Goal: Task Accomplishment & Management: Complete application form

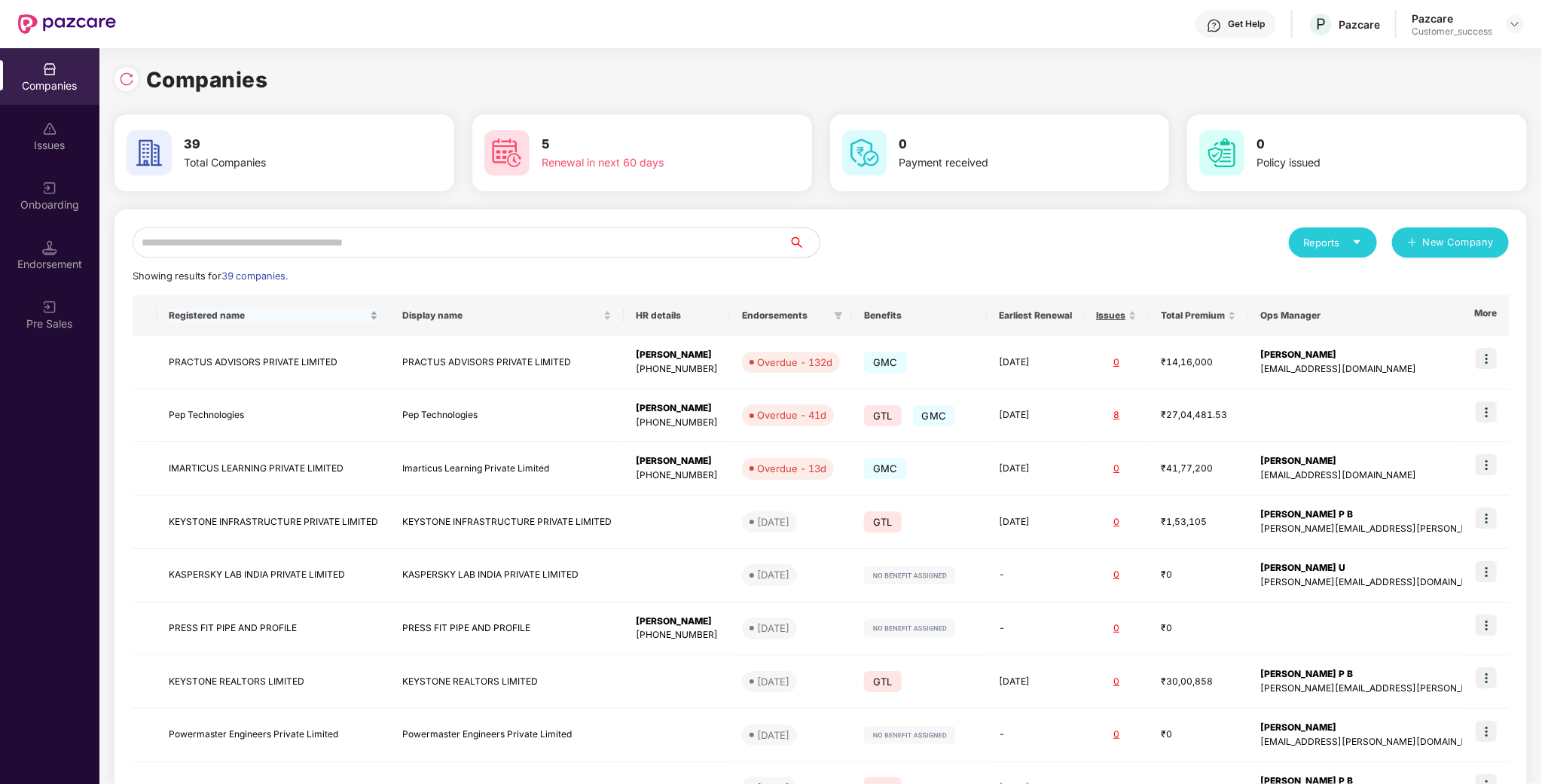
scroll to position [119, 0]
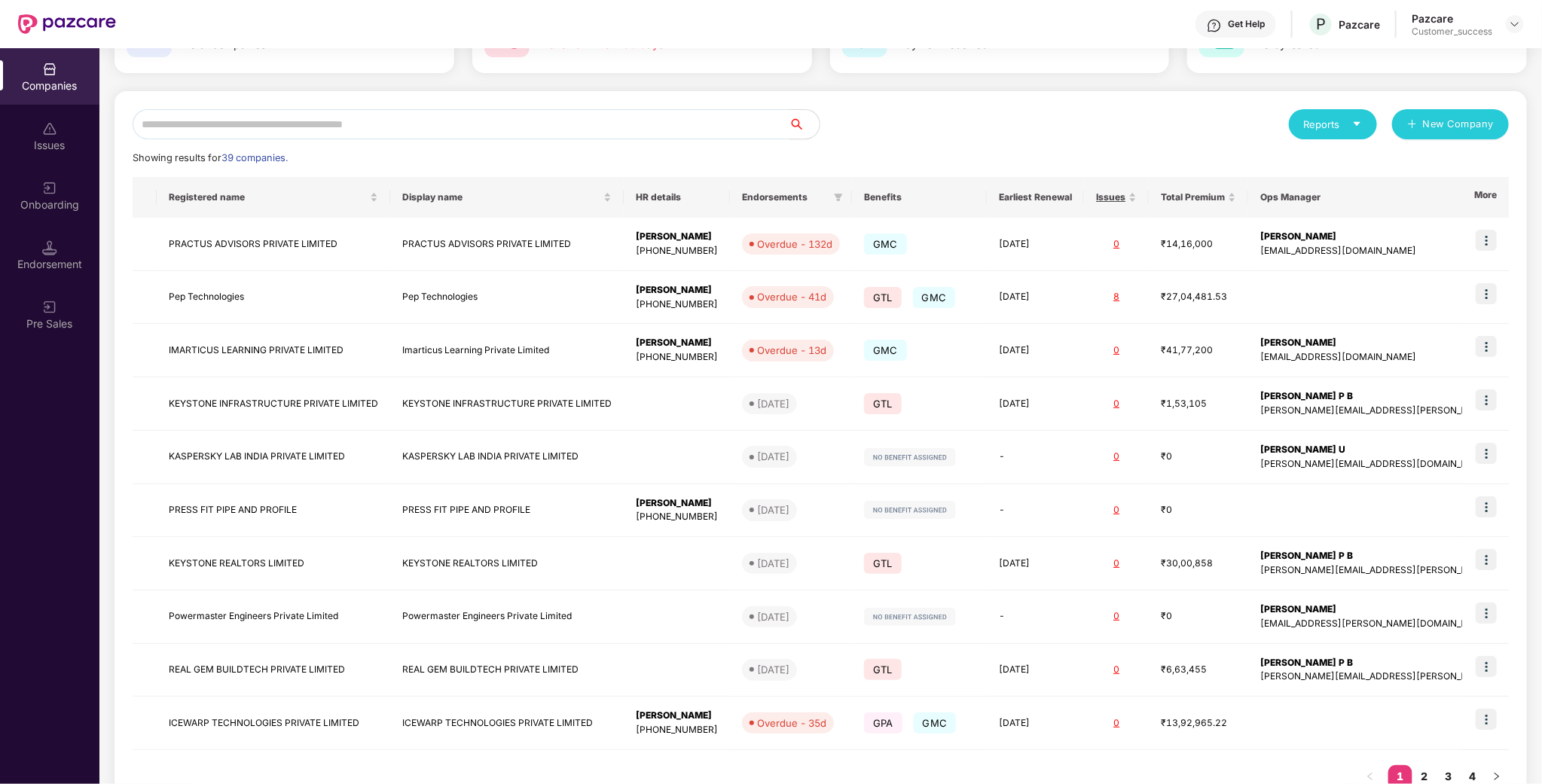
click at [315, 136] on input "text" at bounding box center [461, 124] width 657 height 30
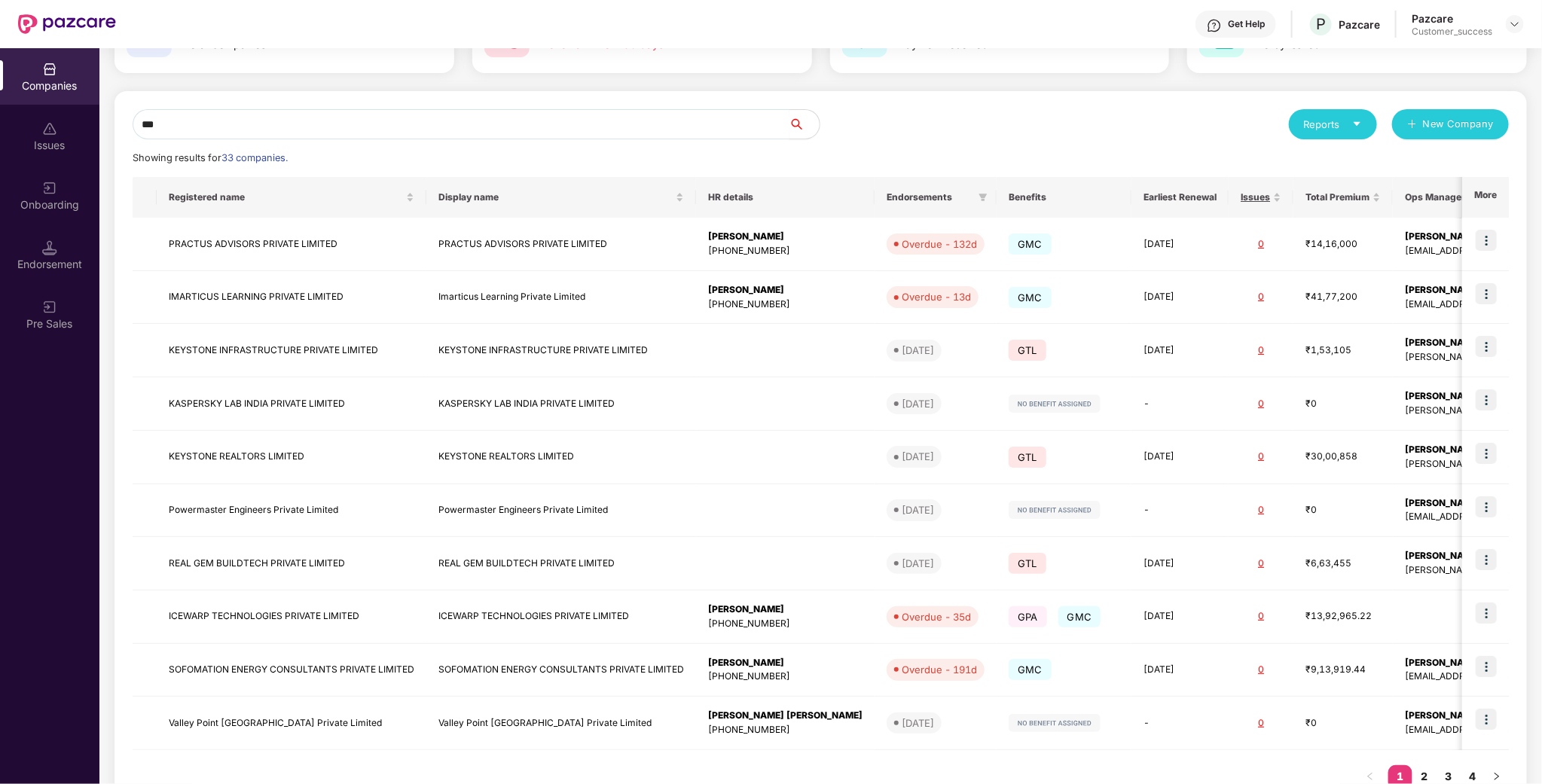
scroll to position [0, 0]
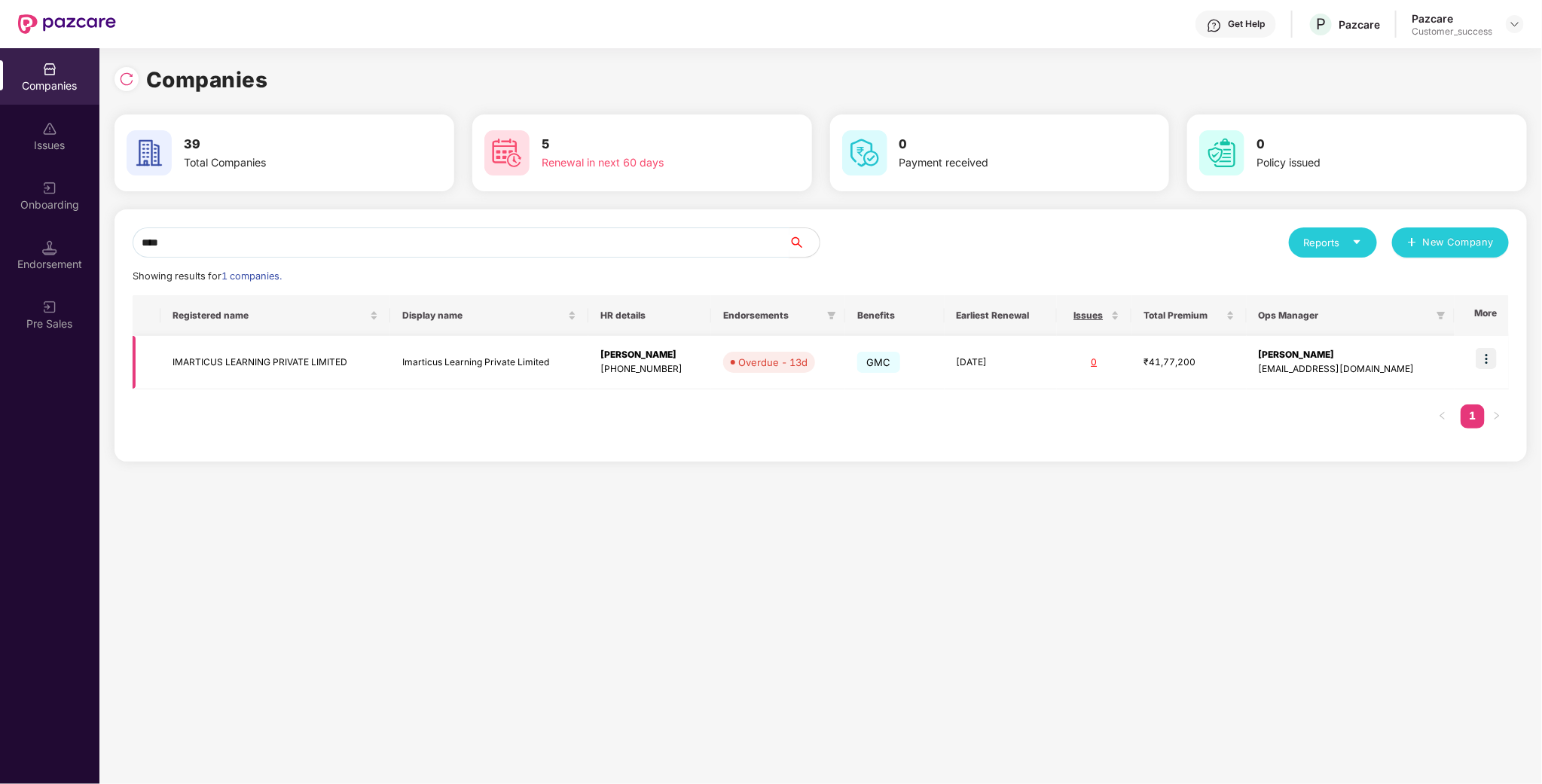
type input "****"
click at [1483, 362] on img at bounding box center [1486, 358] width 21 height 21
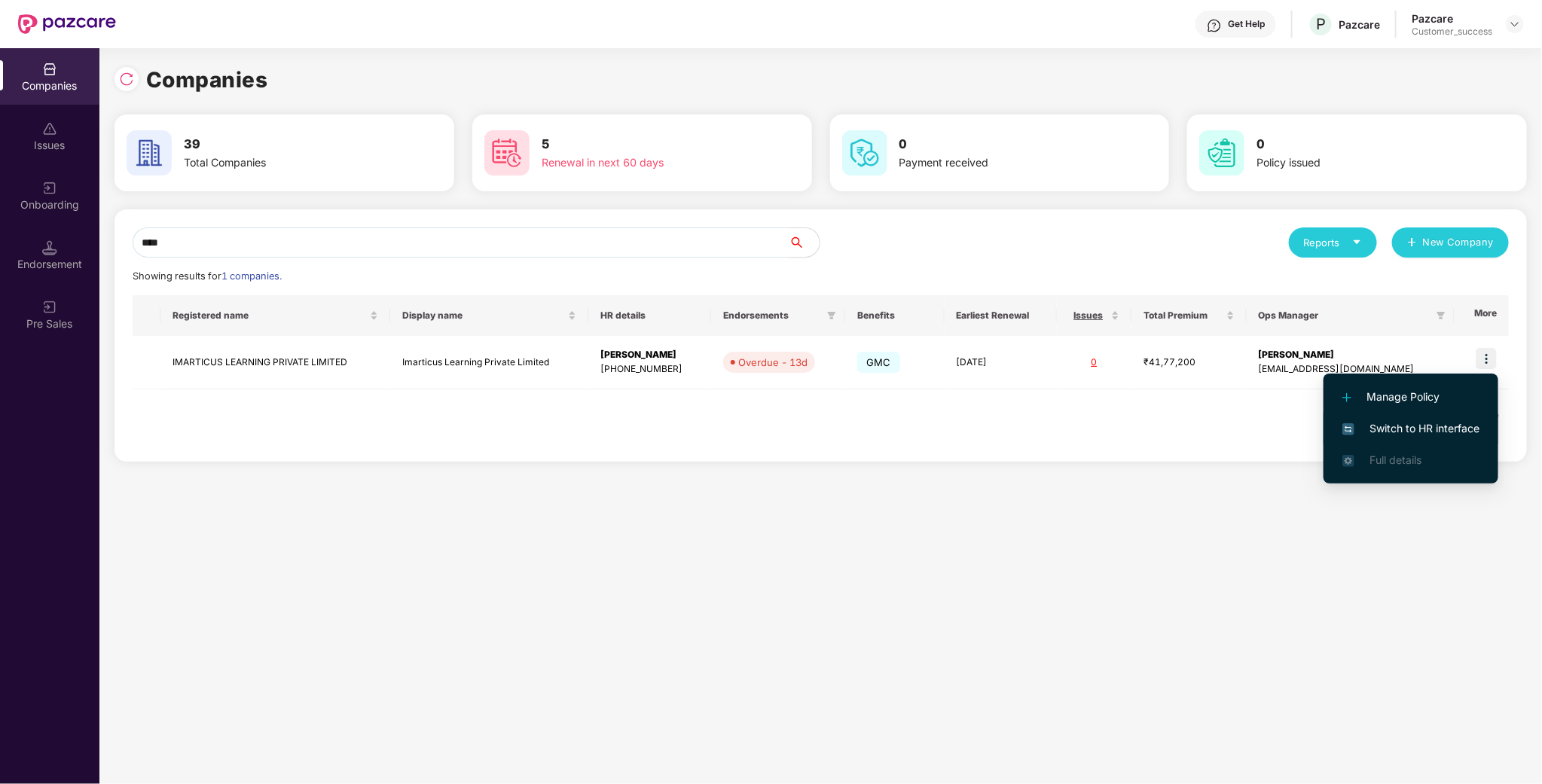
click at [1438, 430] on span "Switch to HR interface" at bounding box center [1411, 428] width 137 height 16
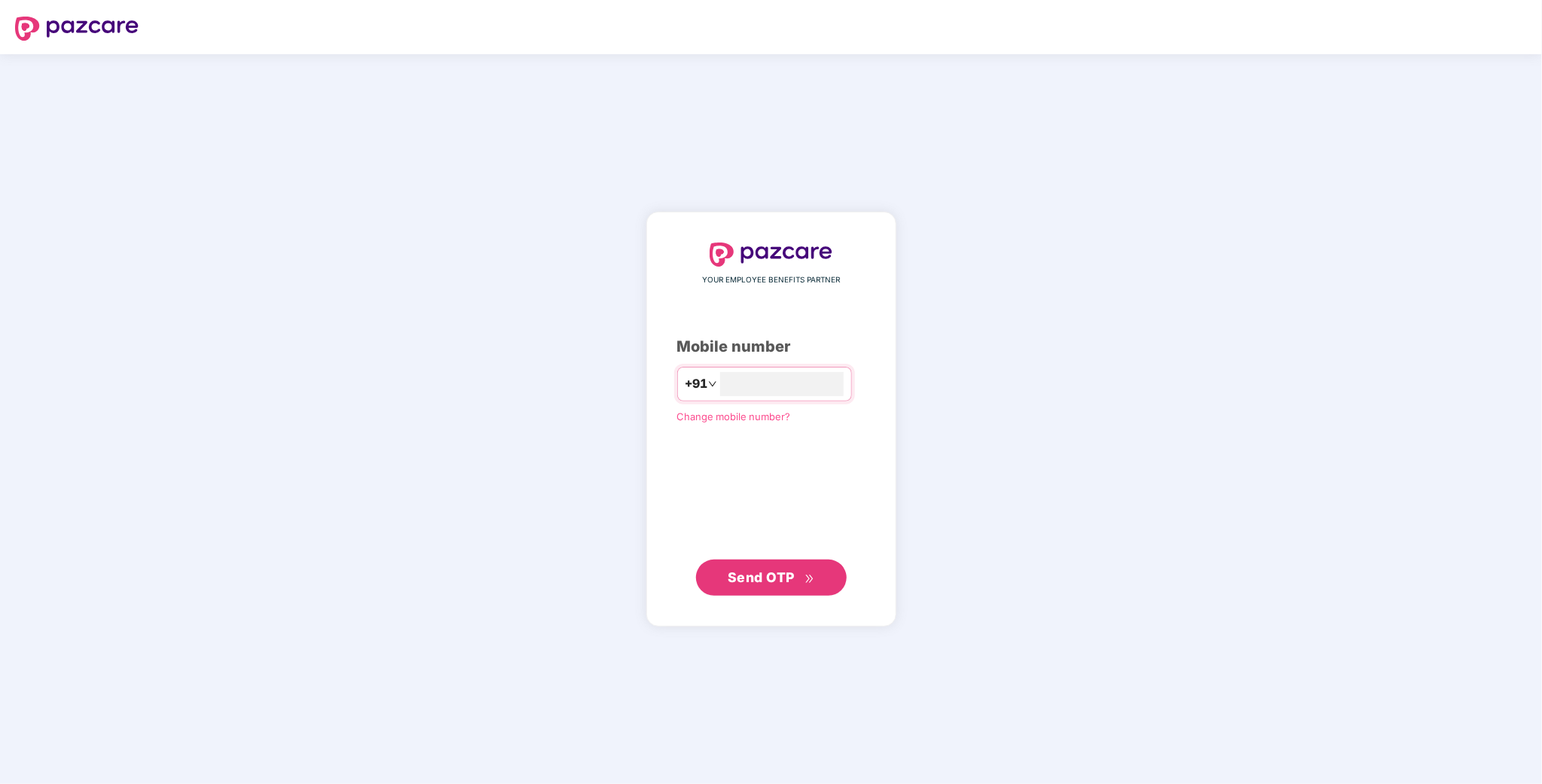
type input "**********"
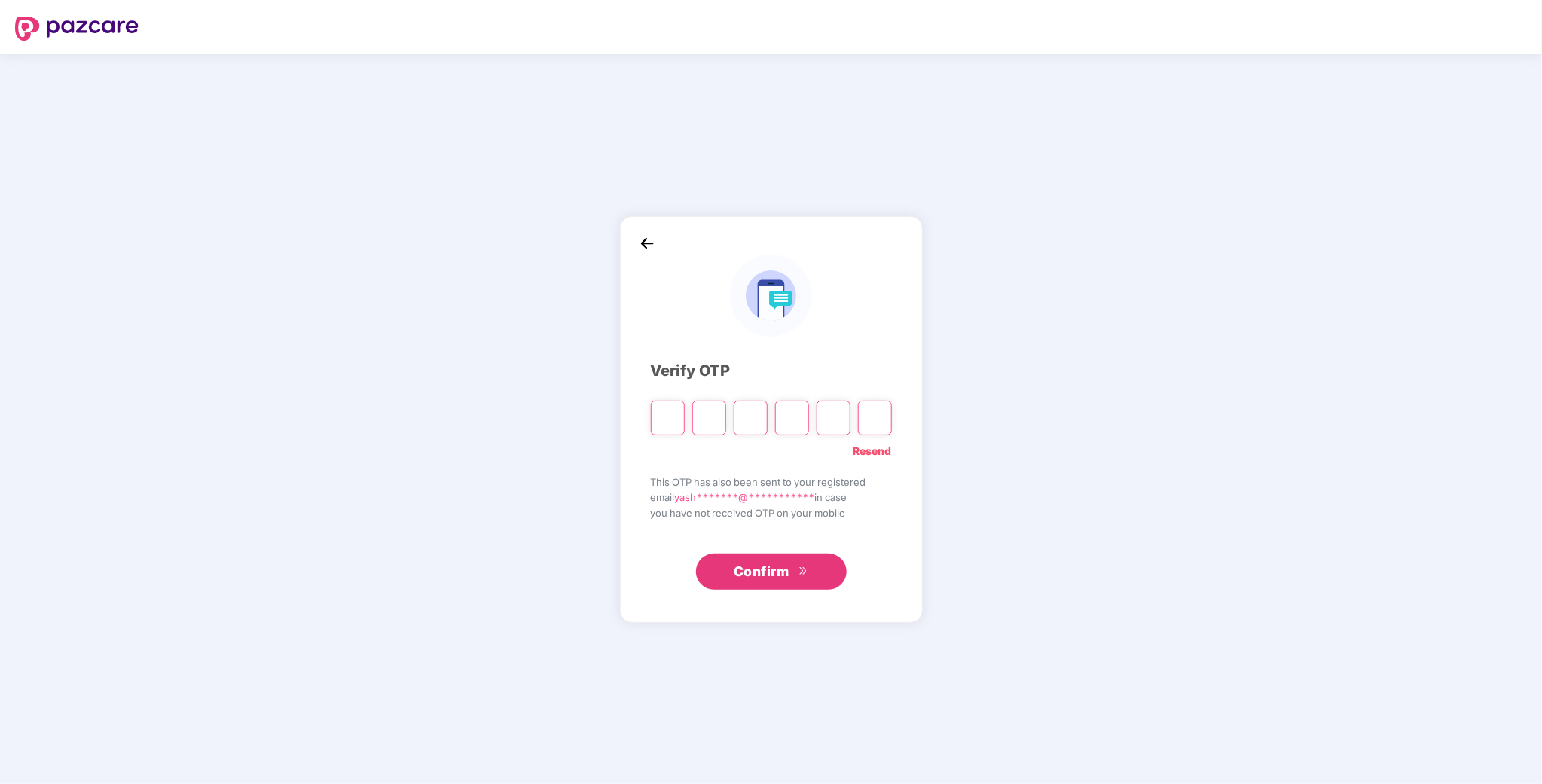
type input "*"
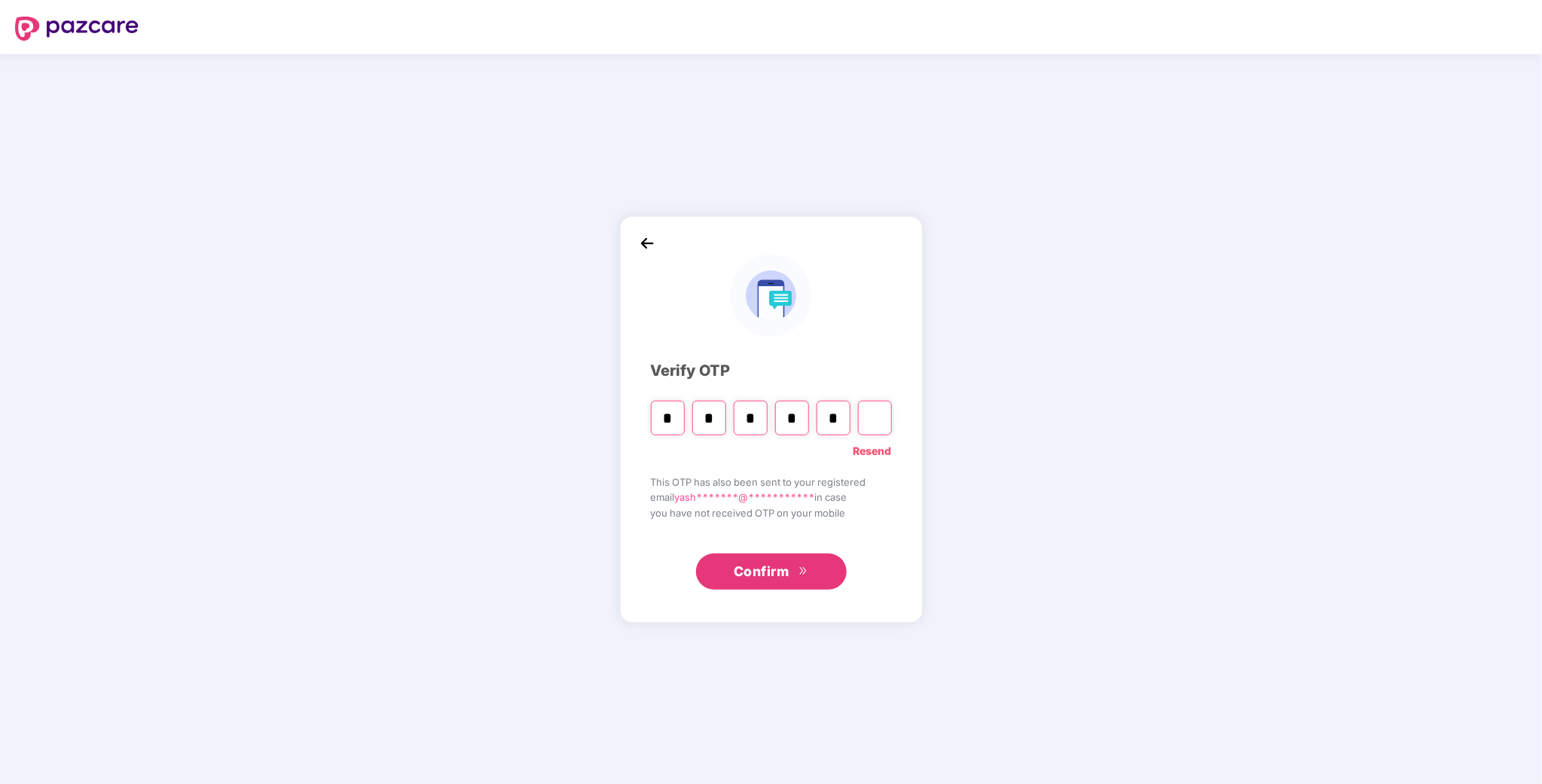
type input "*"
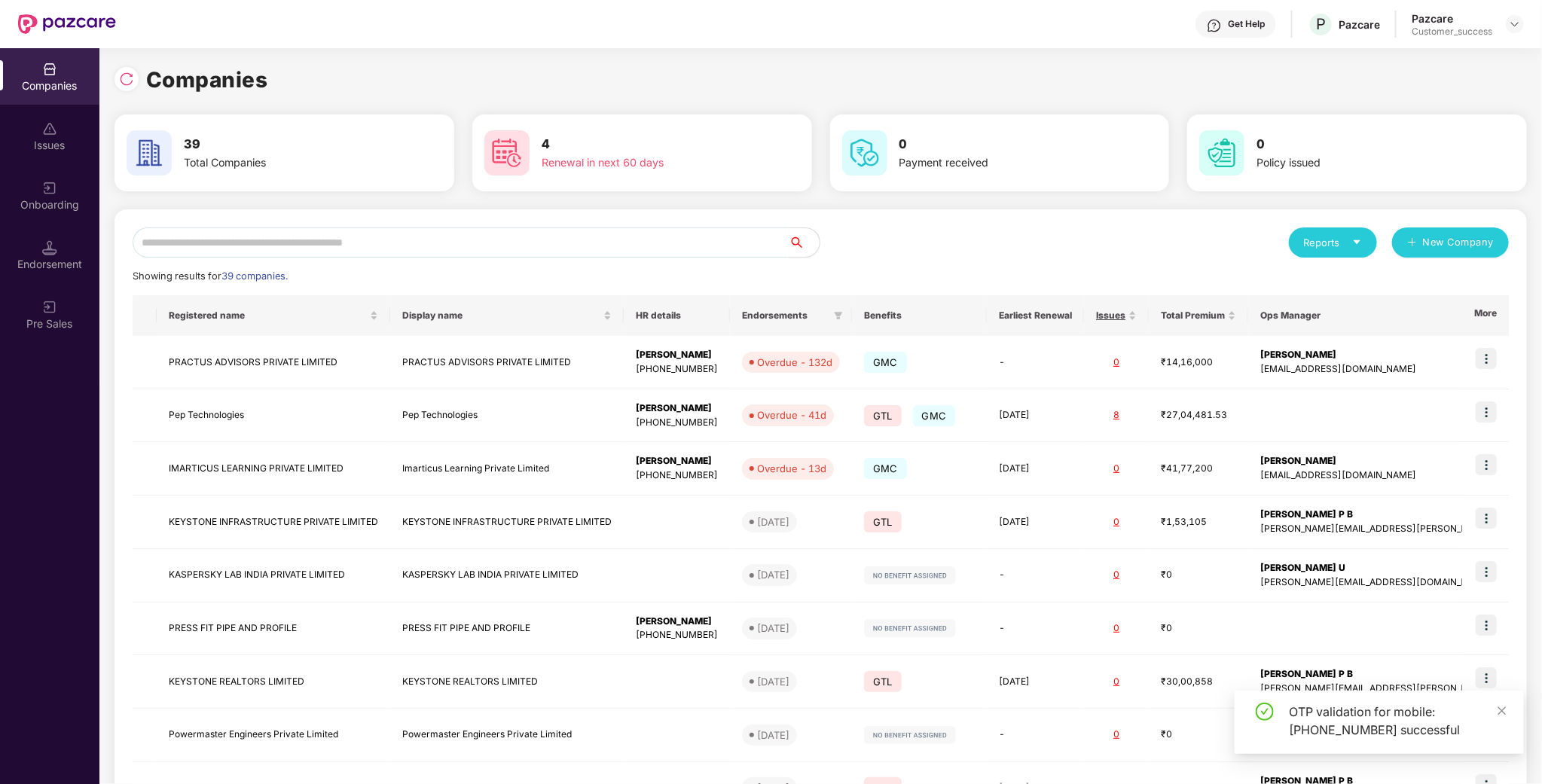
click at [384, 235] on input "text" at bounding box center [461, 242] width 657 height 30
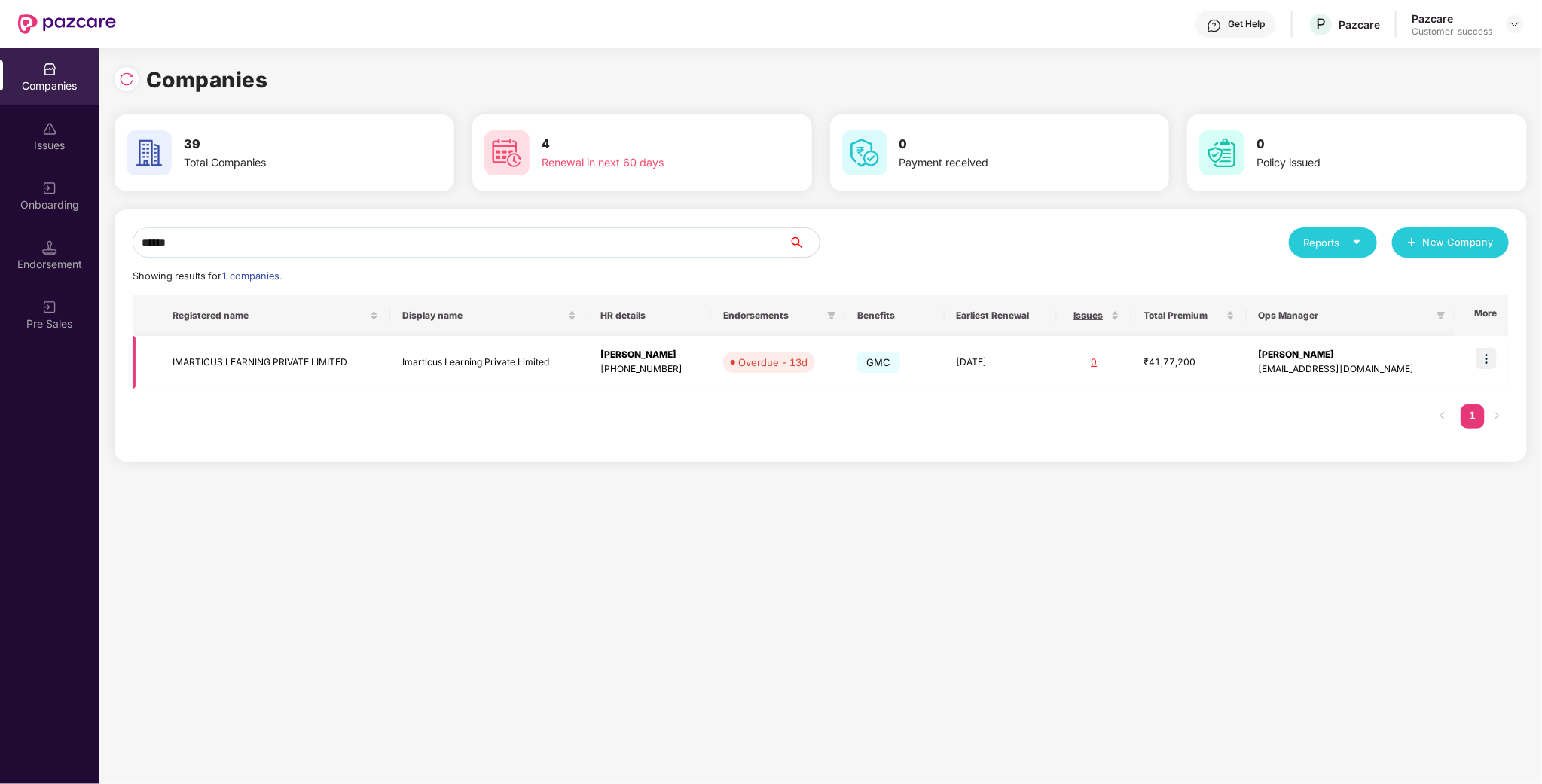
type input "******"
click at [1479, 357] on img at bounding box center [1486, 358] width 21 height 21
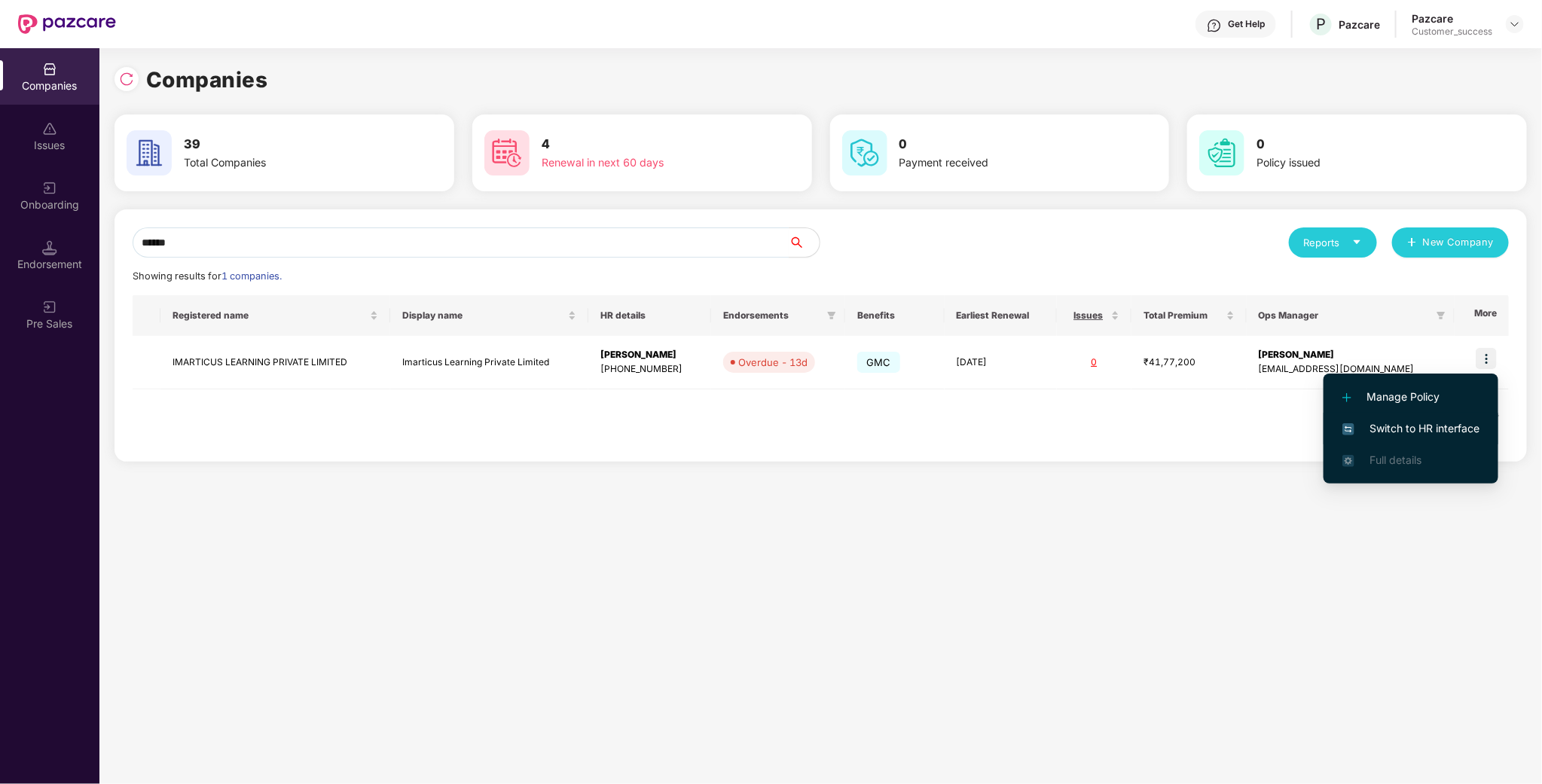
click at [1415, 423] on span "Switch to HR interface" at bounding box center [1411, 428] width 137 height 16
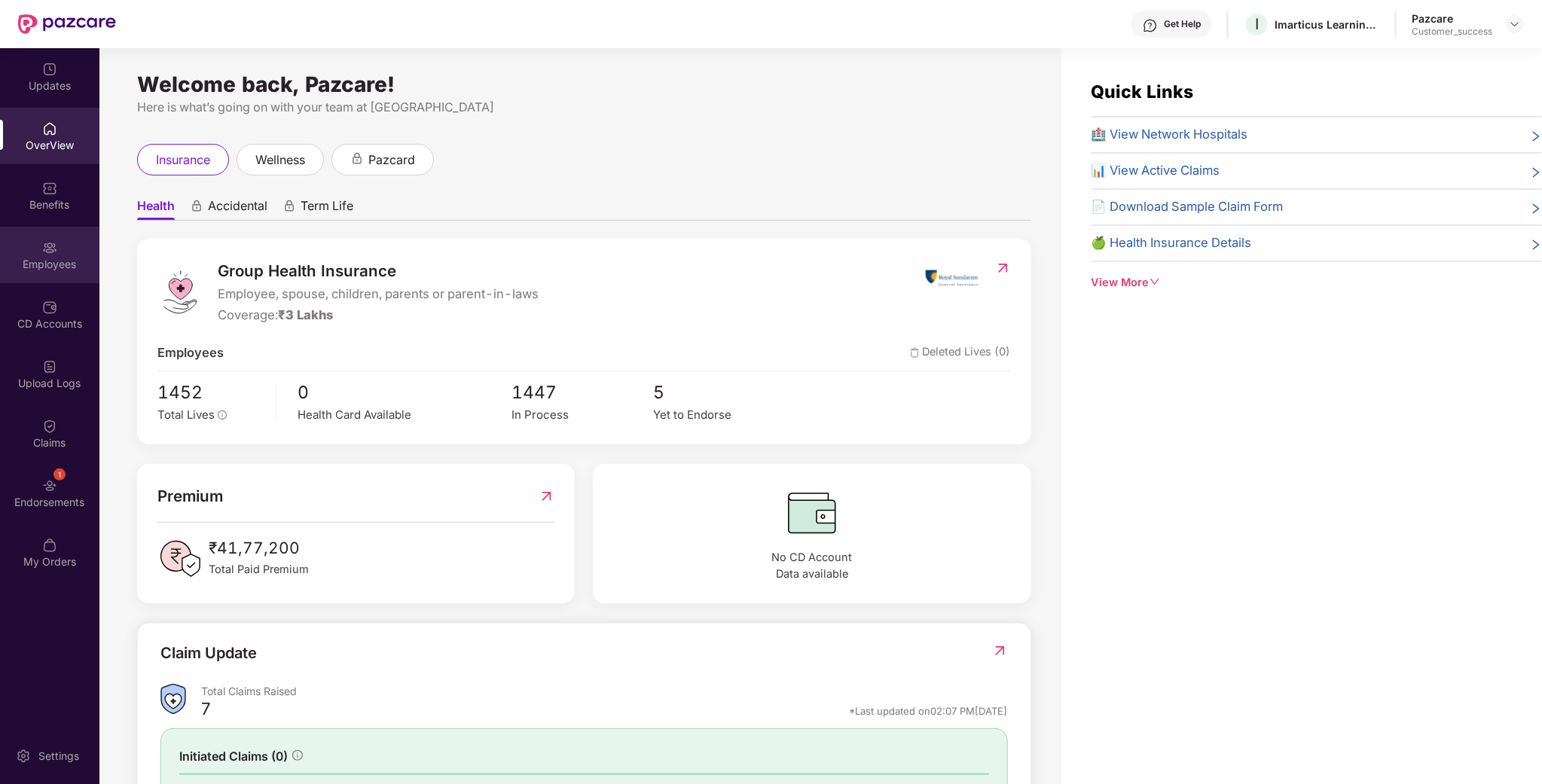
click at [47, 258] on div "Employees" at bounding box center [49, 264] width 99 height 15
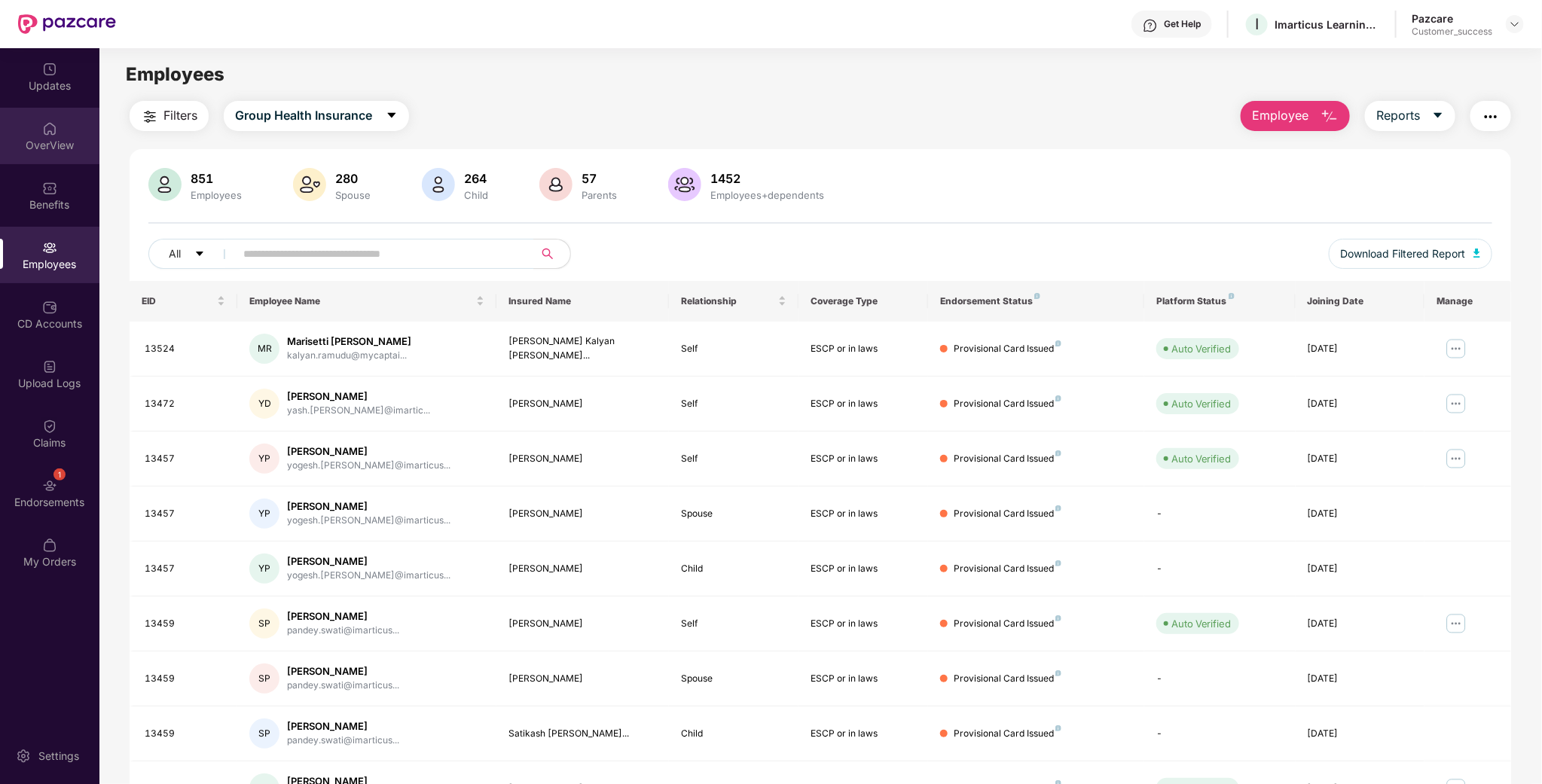
click at [57, 147] on div "OverView" at bounding box center [49, 145] width 99 height 15
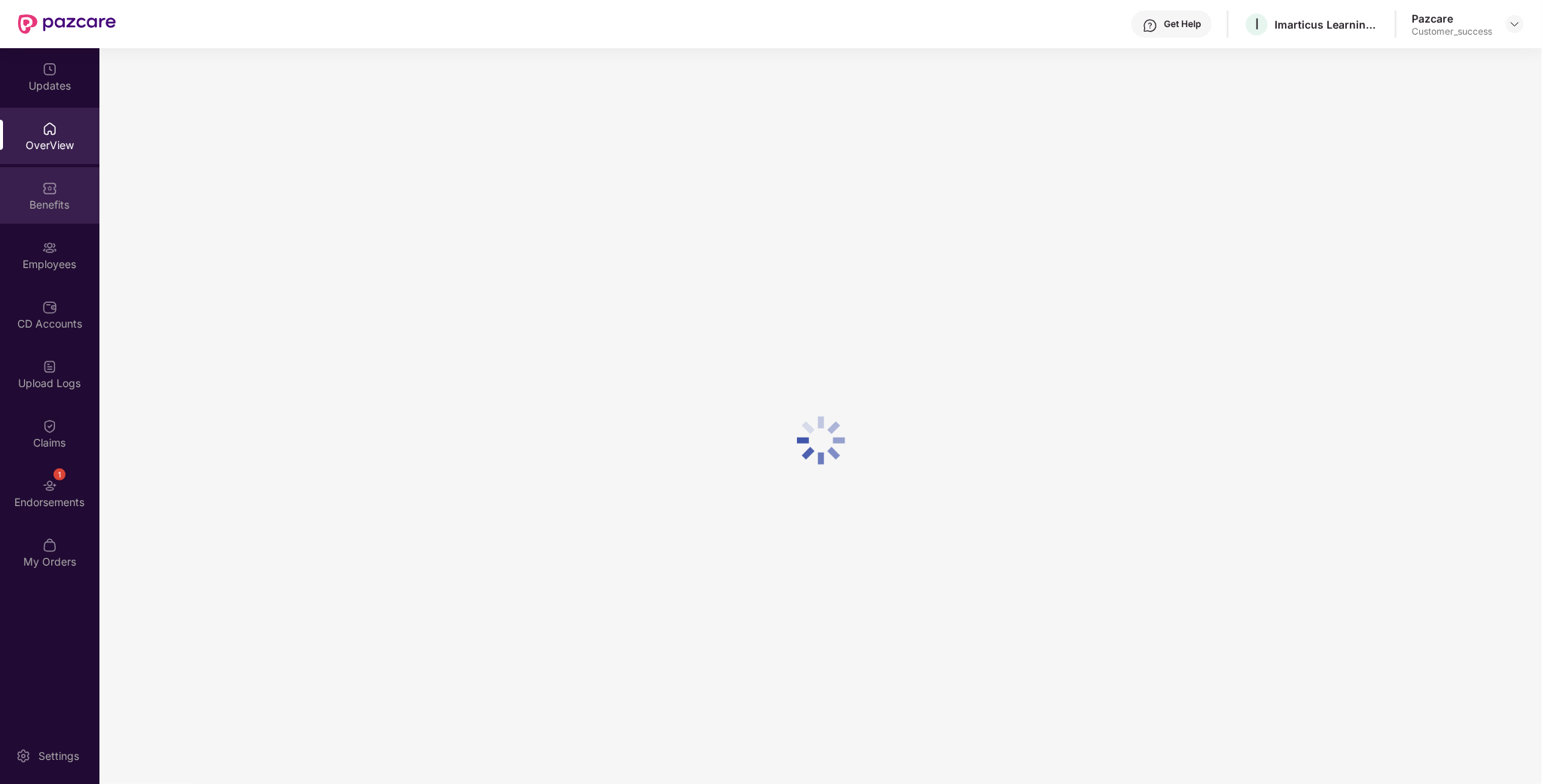
click at [46, 206] on div "Benefits" at bounding box center [49, 204] width 99 height 15
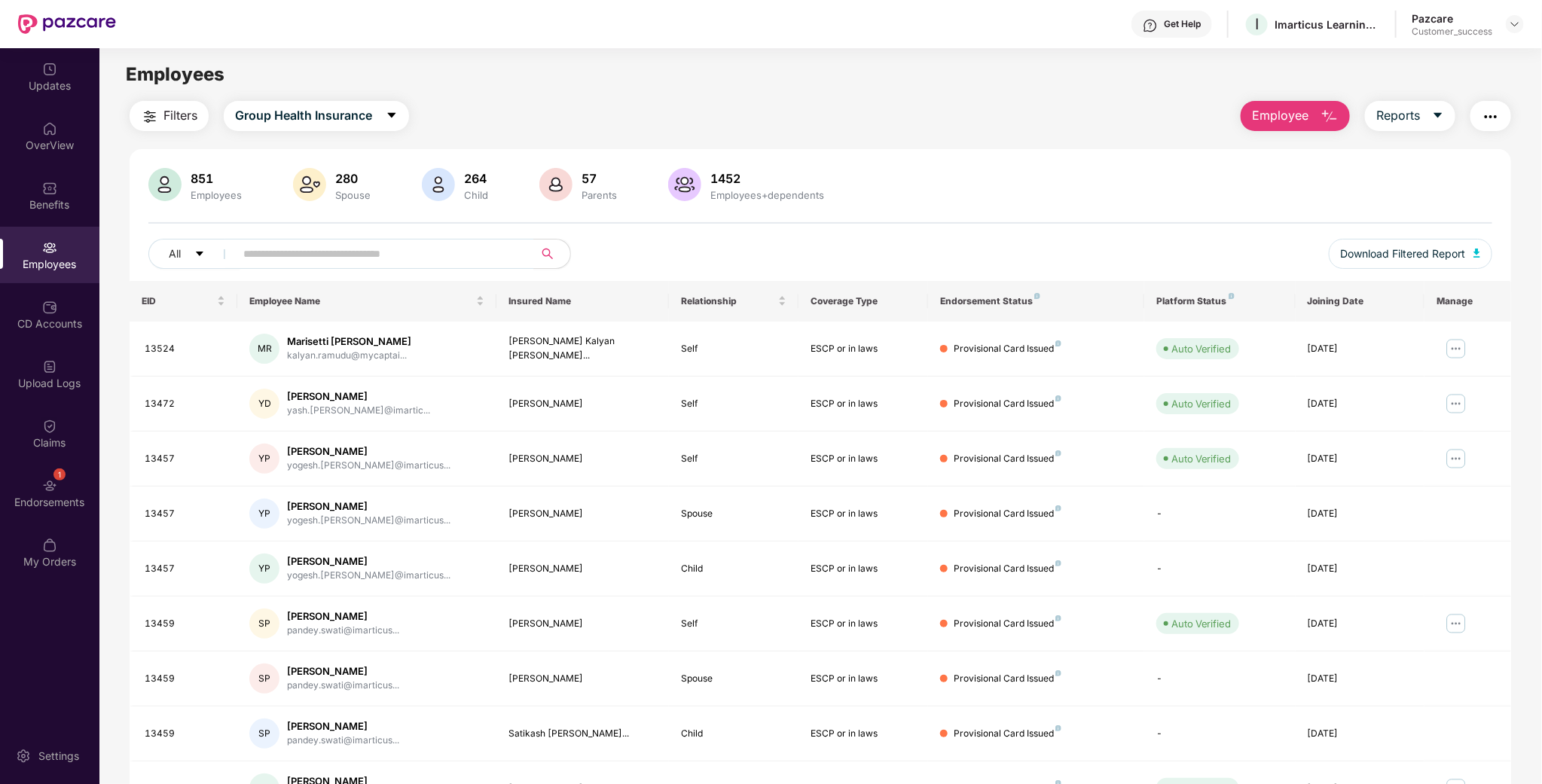
click at [1268, 119] on span "Employee" at bounding box center [1280, 116] width 57 height 19
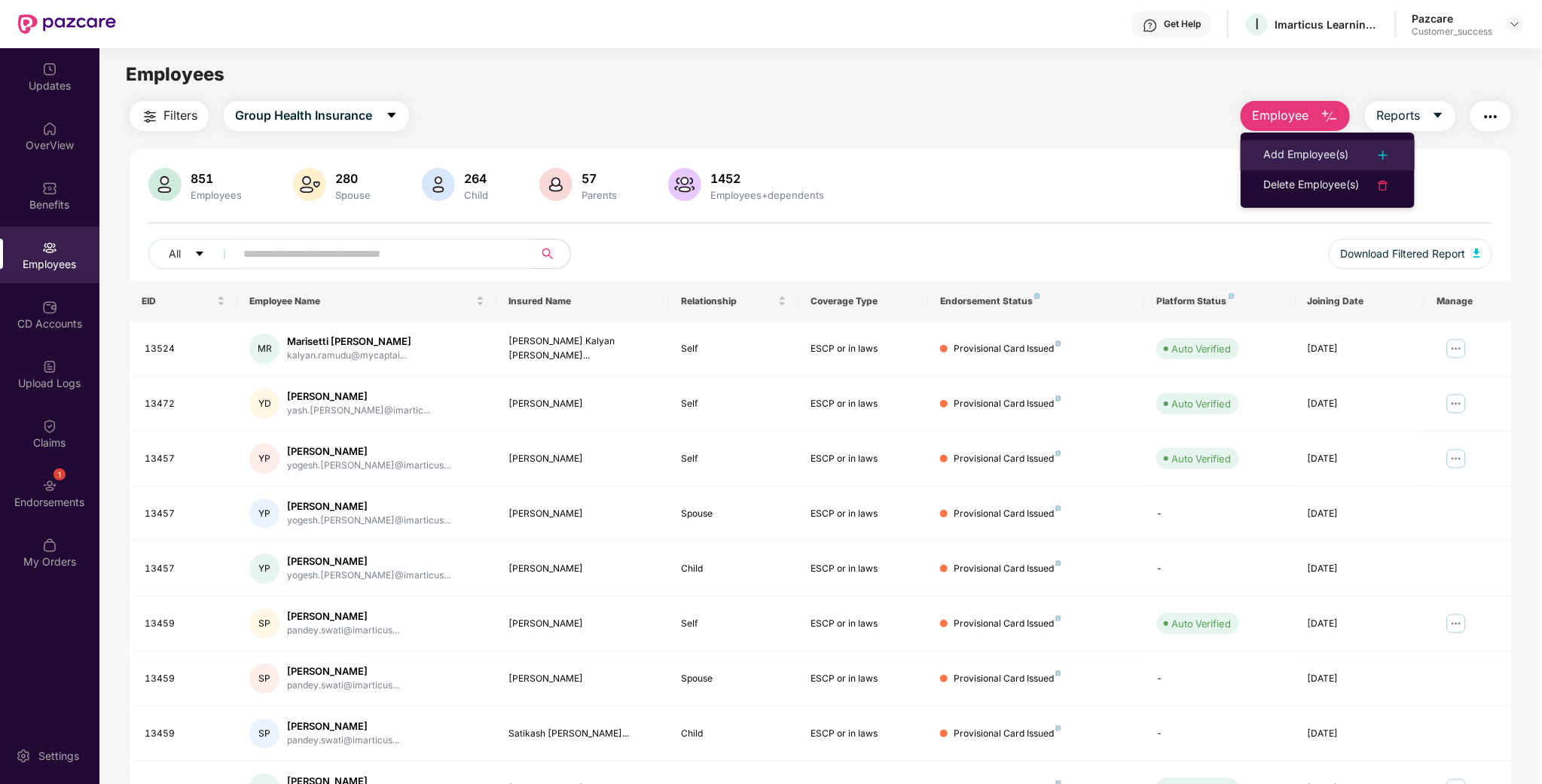
click at [1278, 154] on div "Add Employee(s)" at bounding box center [1306, 155] width 85 height 18
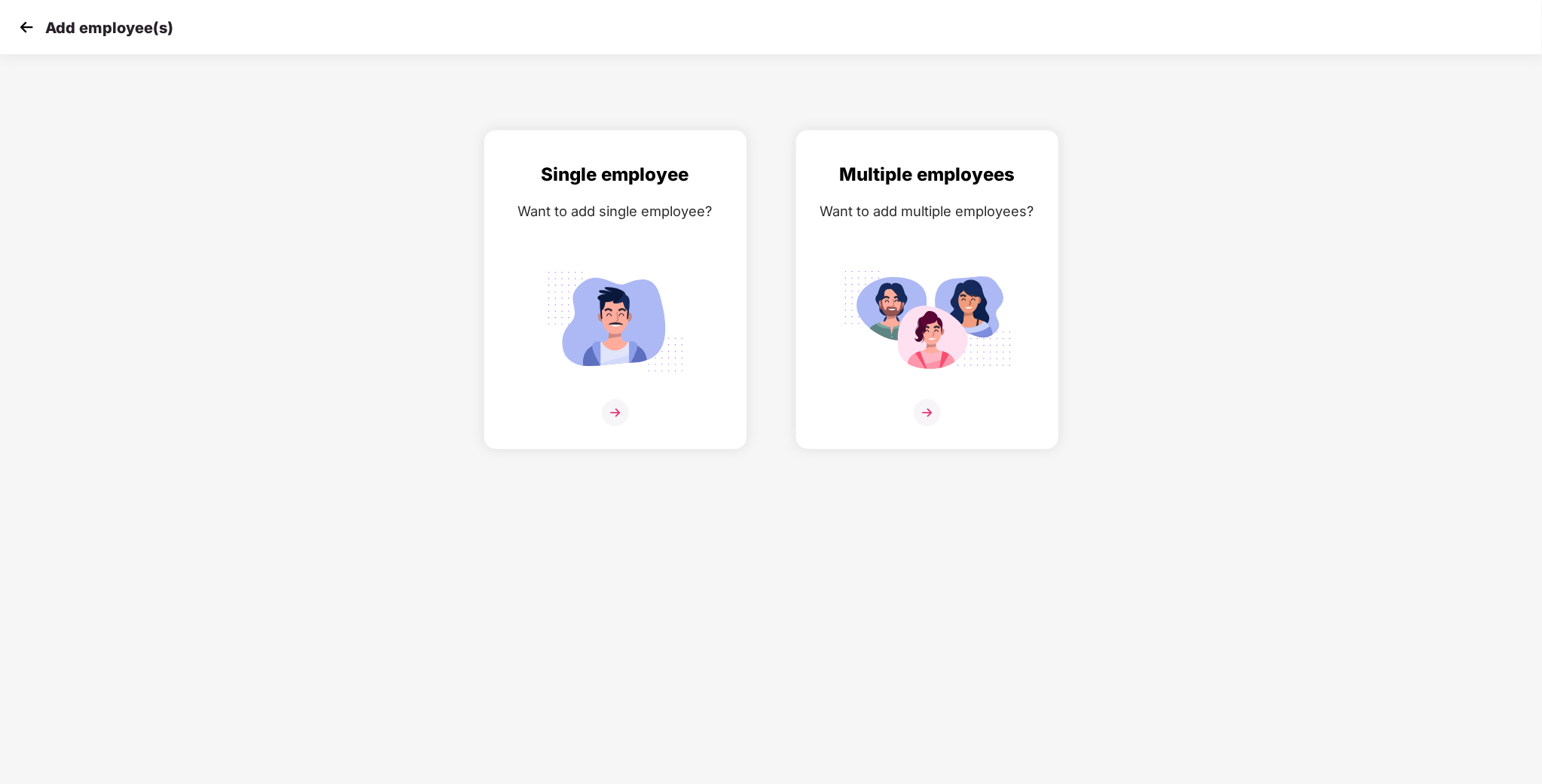
click at [1076, 192] on div "Multiple employees Want to add multiple employees?" at bounding box center [927, 289] width 312 height 320
click at [974, 201] on div "Want to add multiple employees?" at bounding box center [927, 211] width 232 height 22
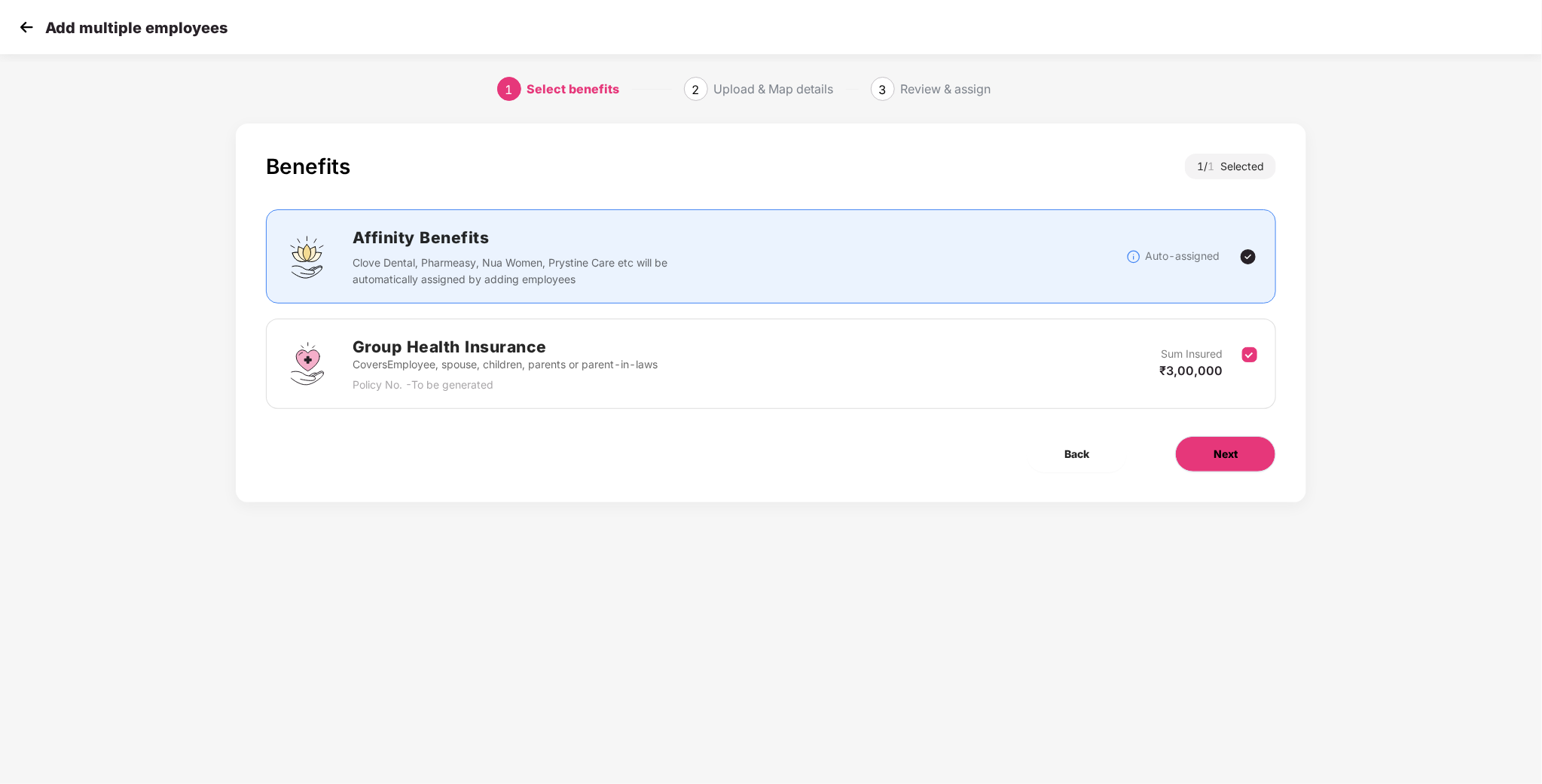
click at [1228, 458] on span "Next" at bounding box center [1226, 454] width 24 height 16
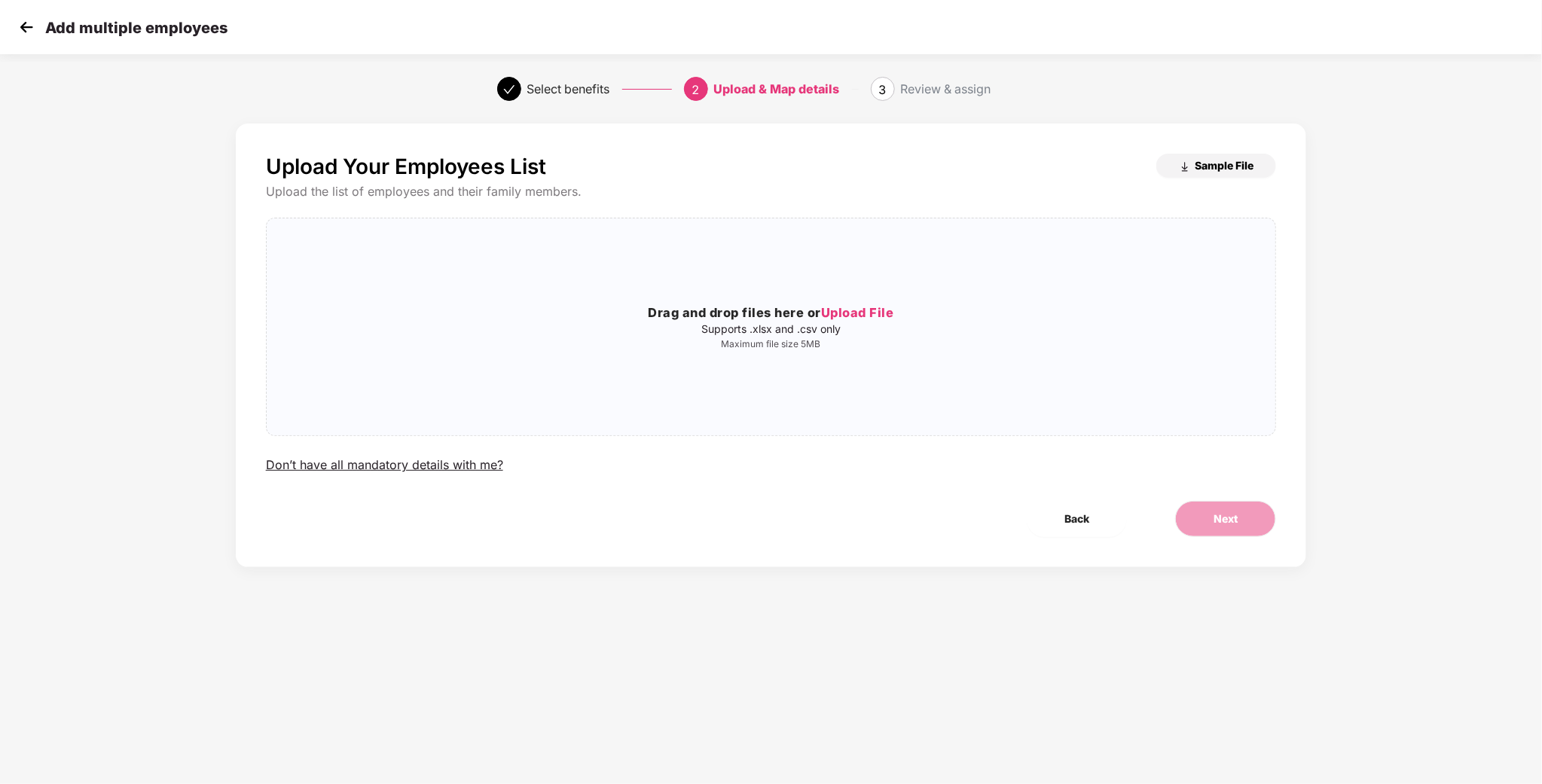
click at [1252, 165] on span "Sample File" at bounding box center [1224, 166] width 58 height 15
click at [28, 29] on img at bounding box center [26, 26] width 23 height 23
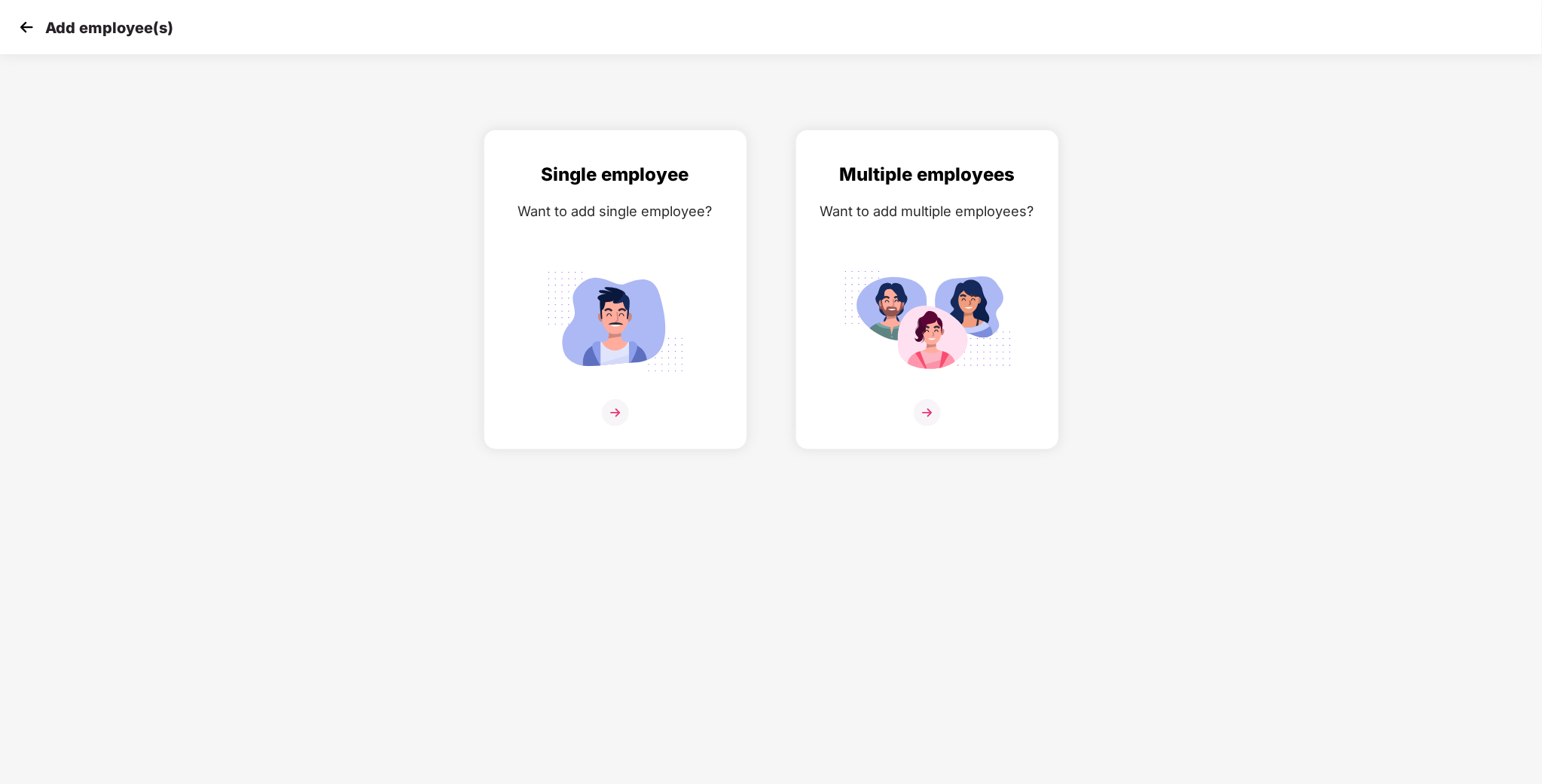
click at [36, 24] on img at bounding box center [26, 26] width 23 height 23
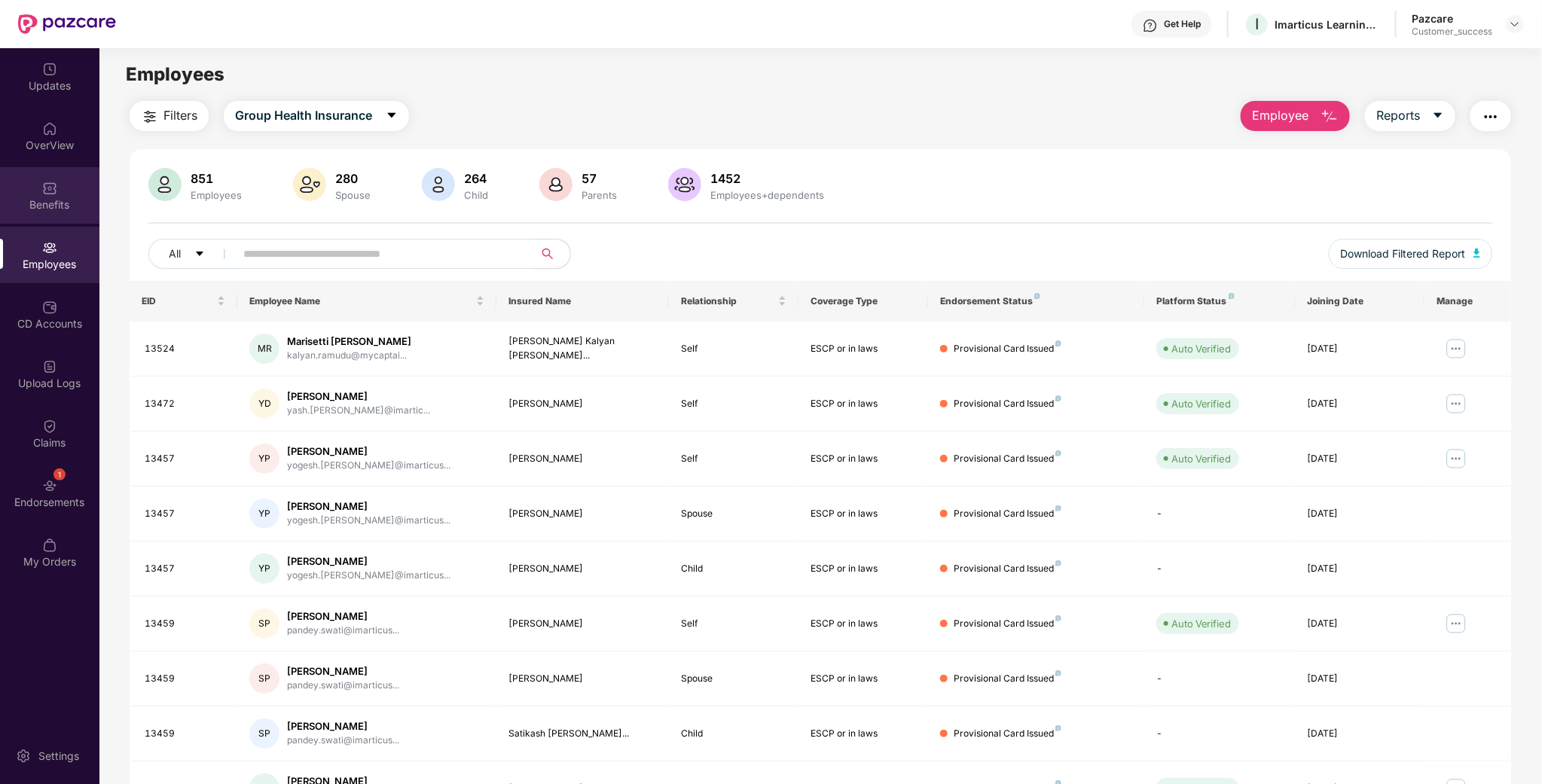
click at [39, 203] on div "Benefits" at bounding box center [49, 204] width 99 height 15
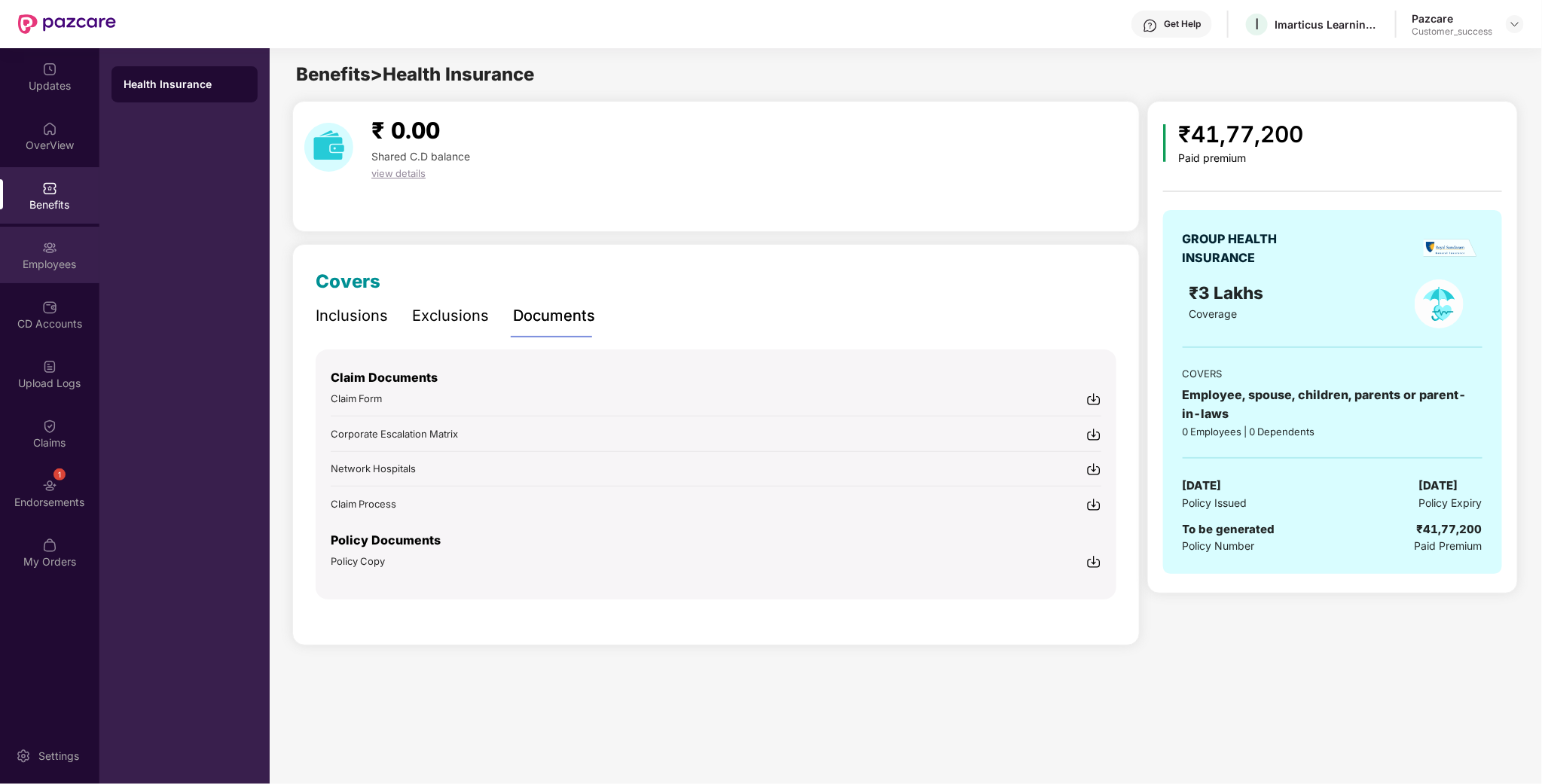
click at [63, 263] on div "Employees" at bounding box center [49, 264] width 99 height 15
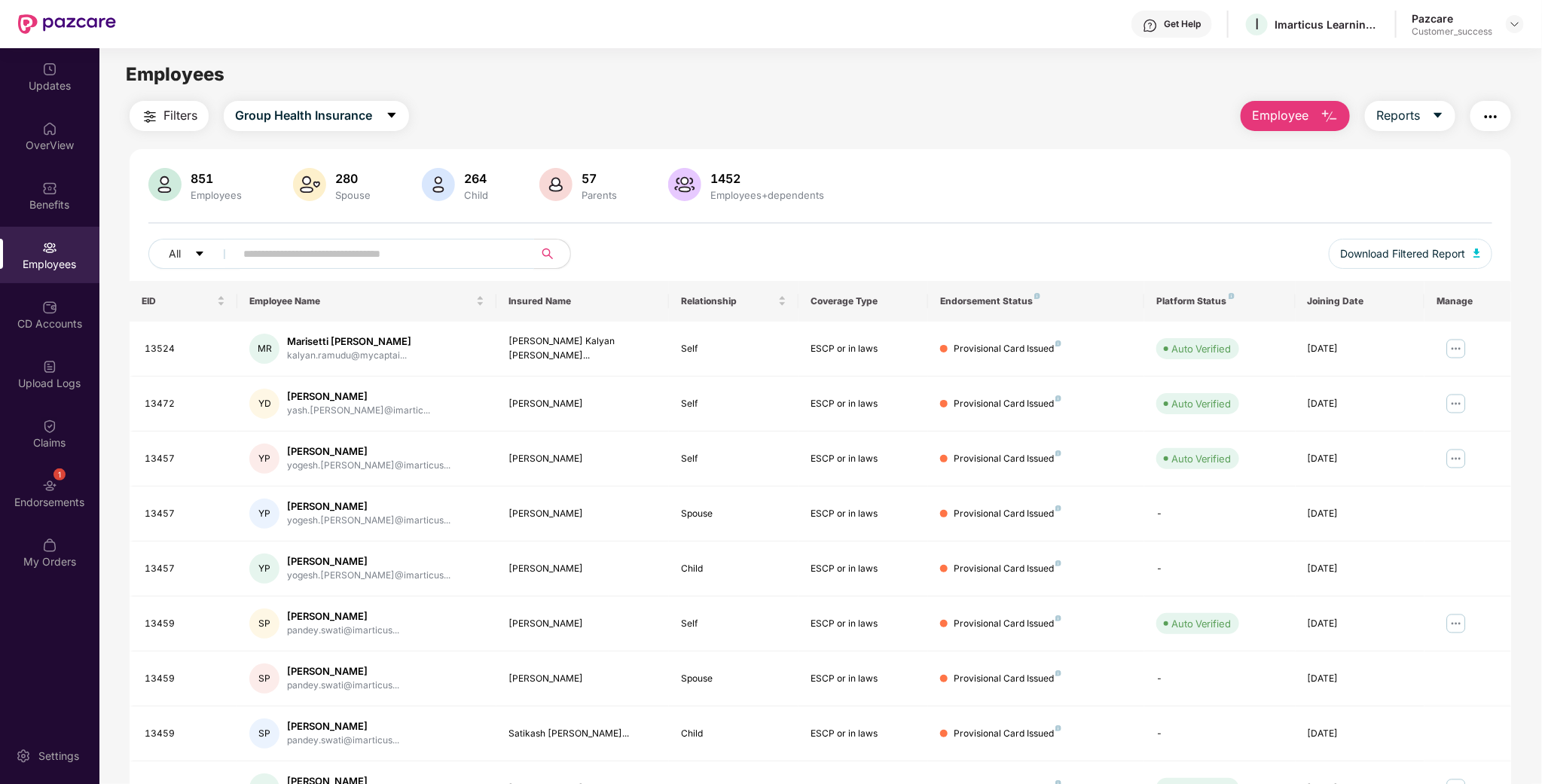
click at [428, 258] on input "text" at bounding box center [378, 253] width 271 height 23
paste input "*****"
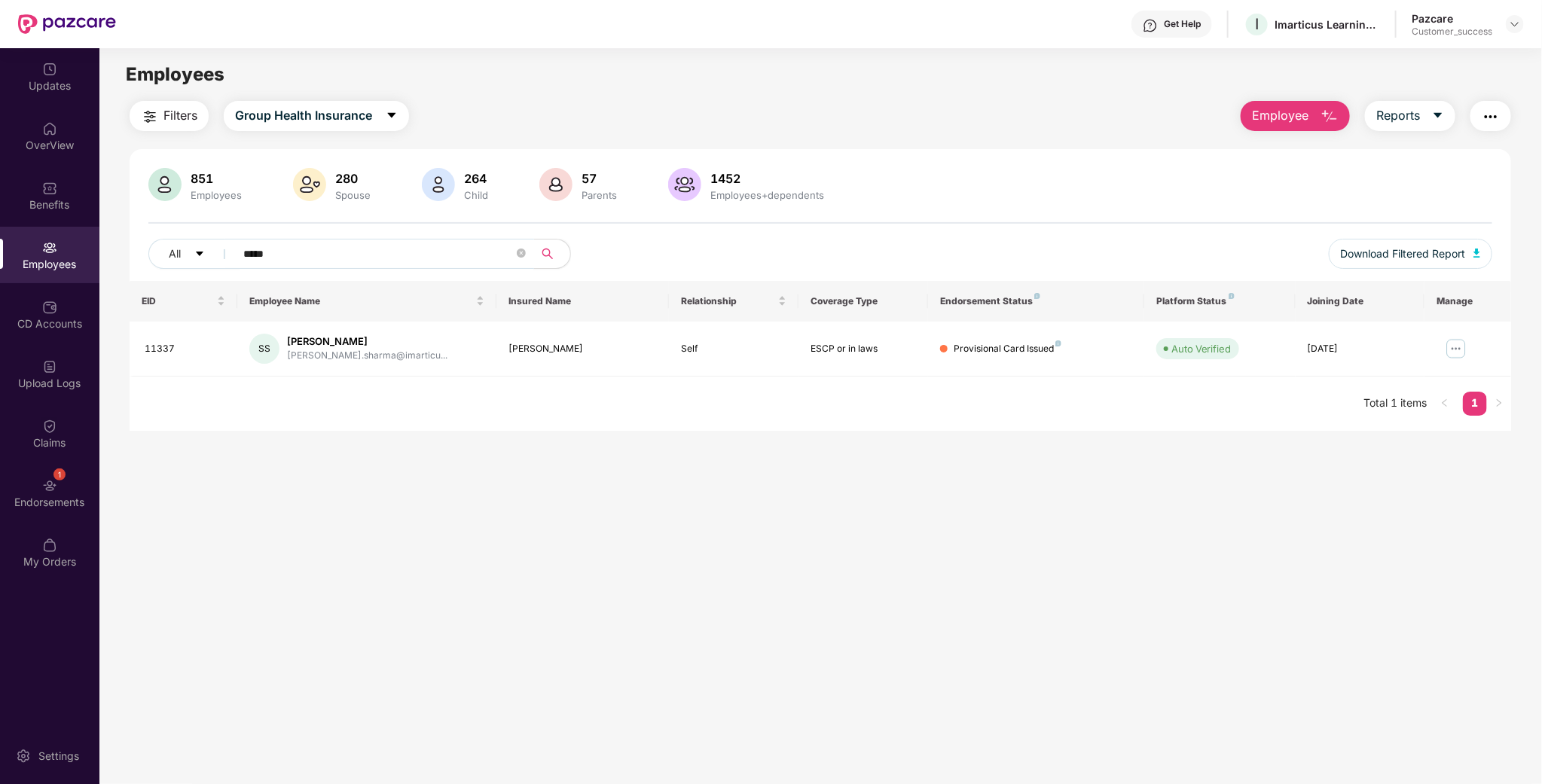
type input "*****"
click at [1298, 104] on button "Employee" at bounding box center [1296, 116] width 109 height 30
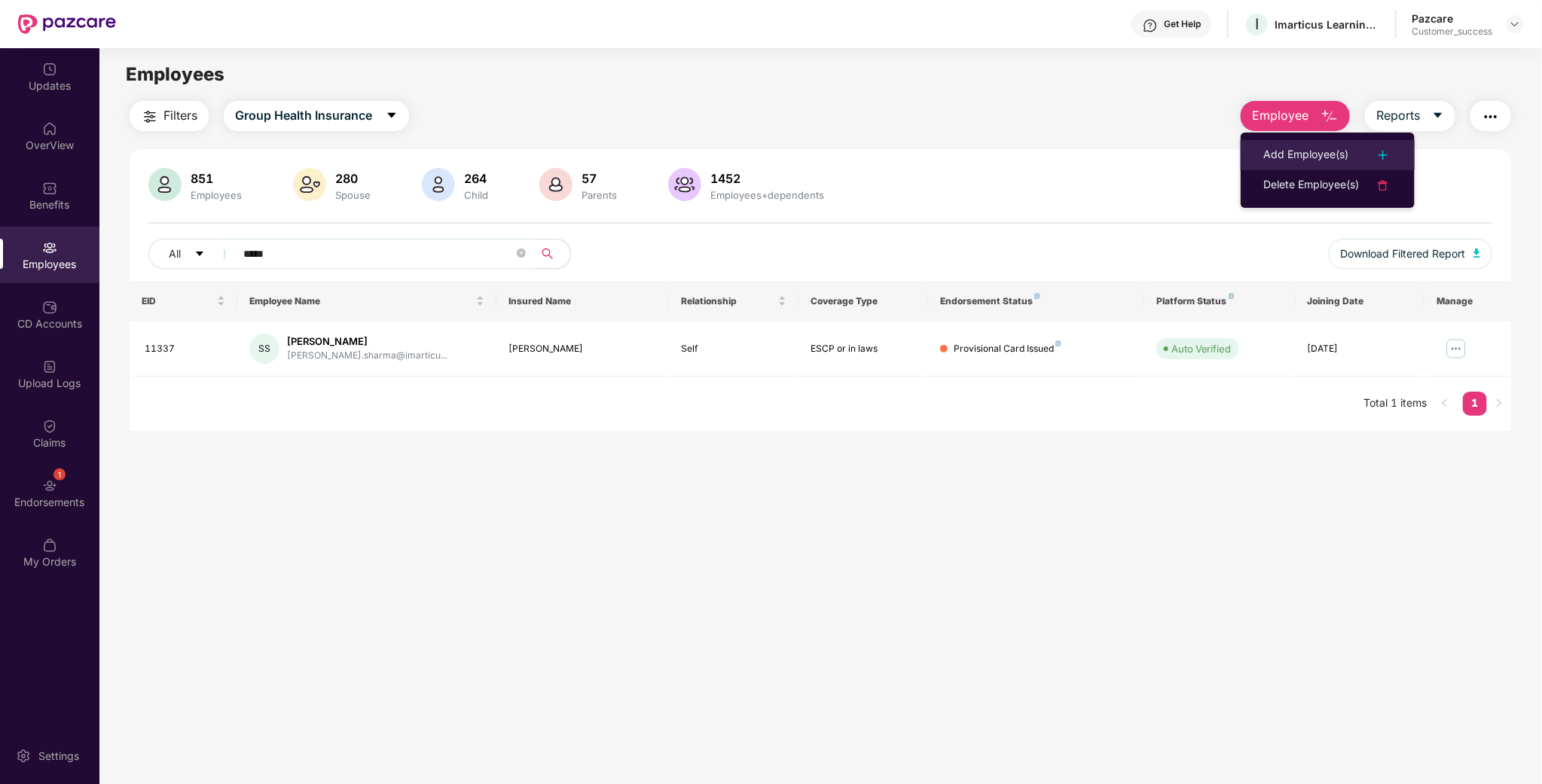
click at [1327, 165] on li "Add Employee(s)" at bounding box center [1328, 155] width 174 height 30
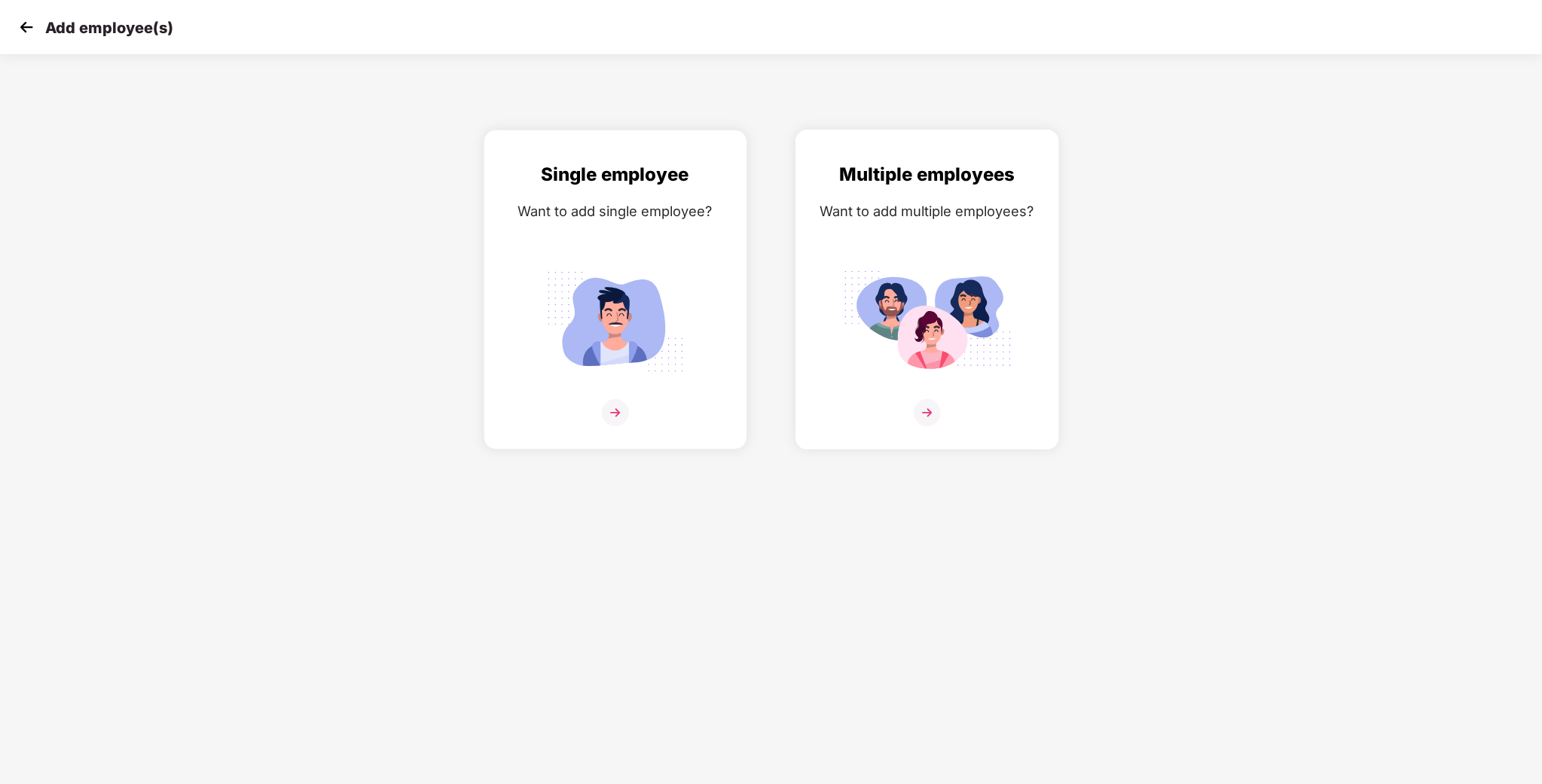
click at [997, 258] on div "Multiple employees Want to add multiple employees?" at bounding box center [927, 303] width 232 height 284
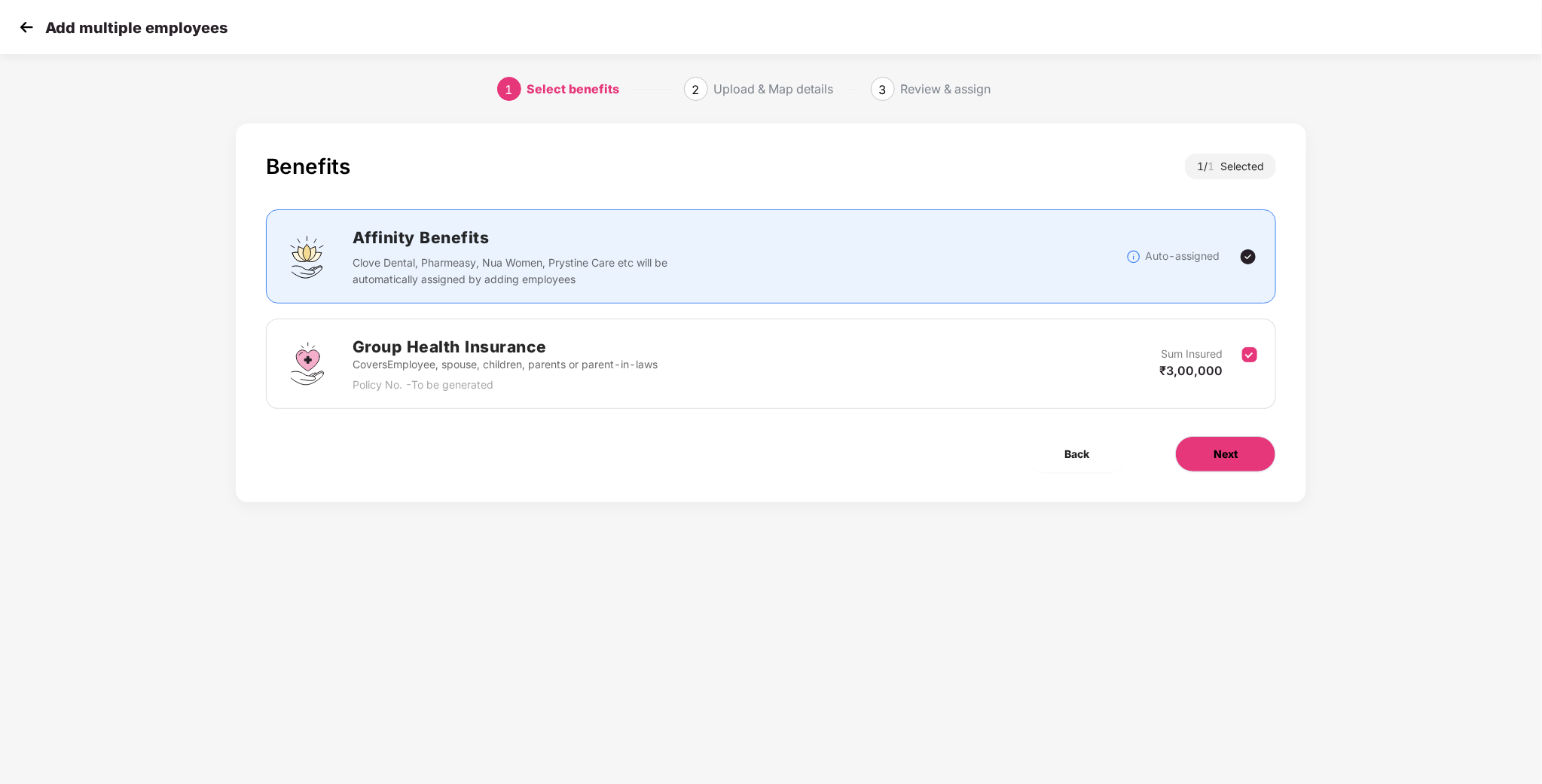
click at [1233, 452] on span "Next" at bounding box center [1226, 454] width 24 height 16
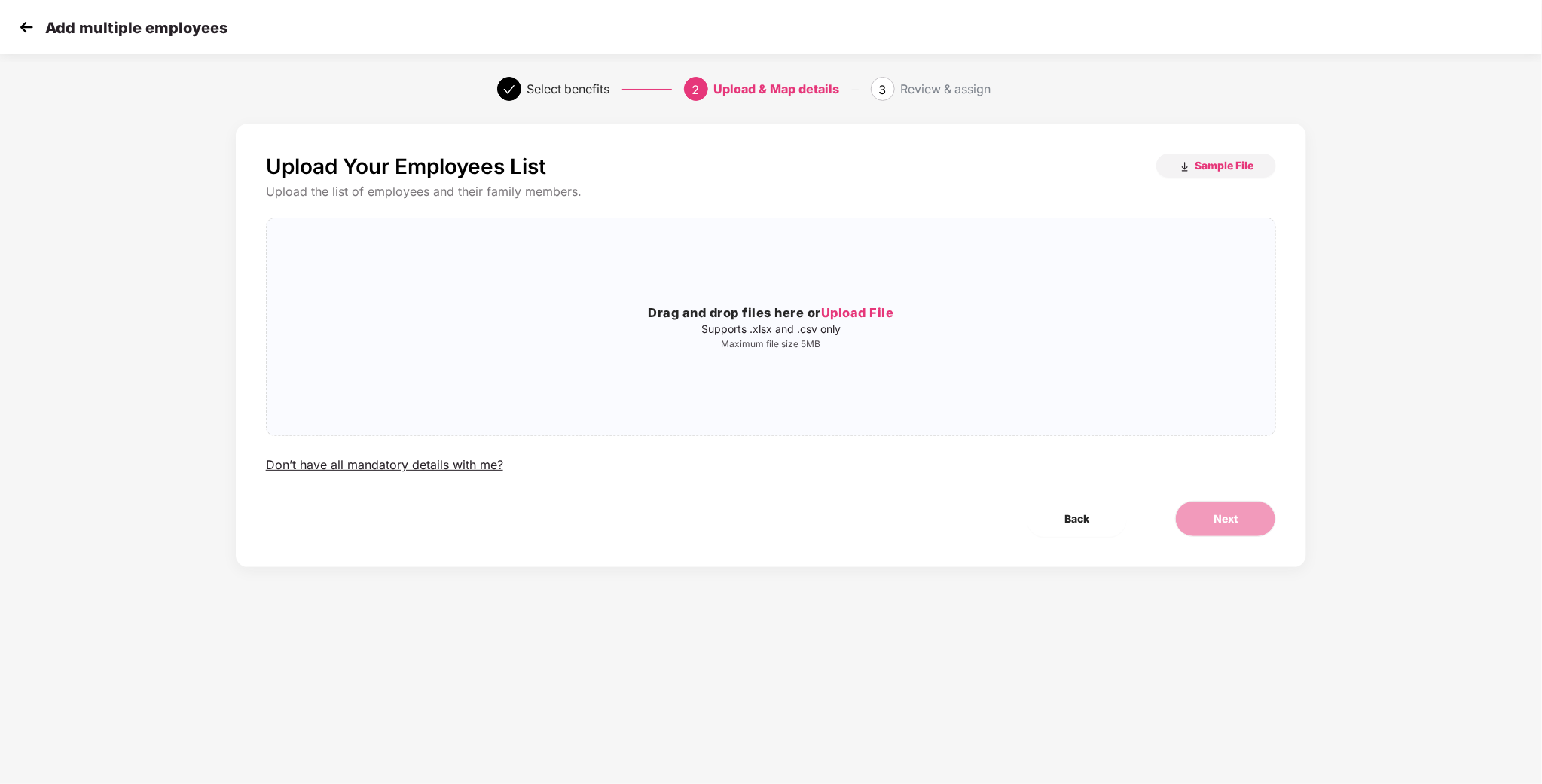
click at [1246, 151] on div "Upload Your Employees List Sample File Upload the list of employees and their f…" at bounding box center [771, 346] width 1071 height 444
click at [1228, 167] on span "Sample File" at bounding box center [1224, 166] width 58 height 15
click at [1214, 163] on span "Sample File" at bounding box center [1224, 166] width 58 height 15
click at [1208, 159] on span "Sample File" at bounding box center [1224, 166] width 58 height 15
